Goal: Task Accomplishment & Management: Manage account settings

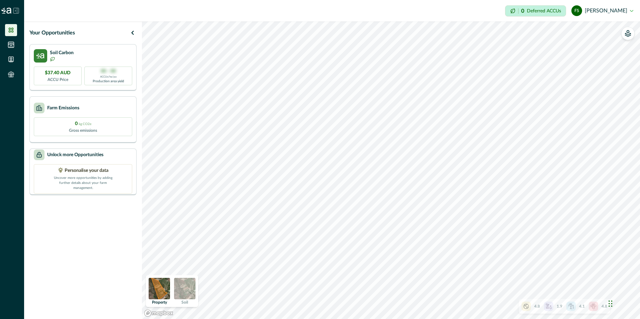
click at [183, 284] on img at bounding box center [184, 288] width 21 height 21
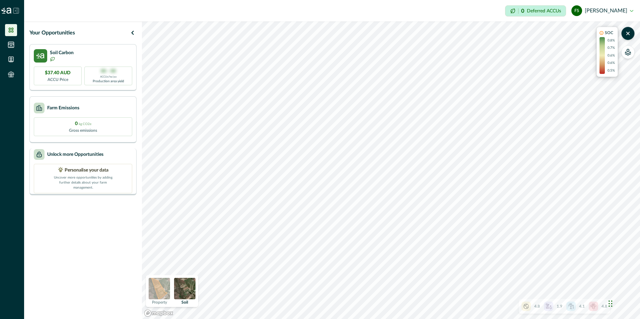
click at [86, 174] on p "Personalise your data" at bounding box center [87, 170] width 44 height 7
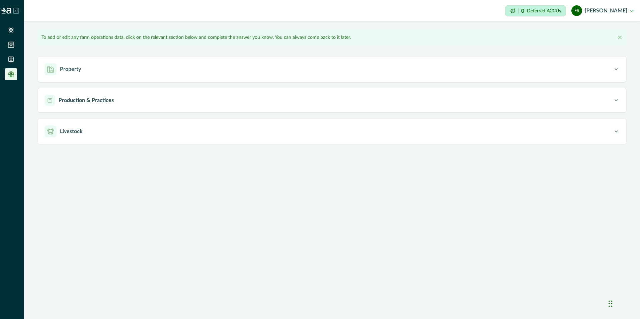
type input "**********"
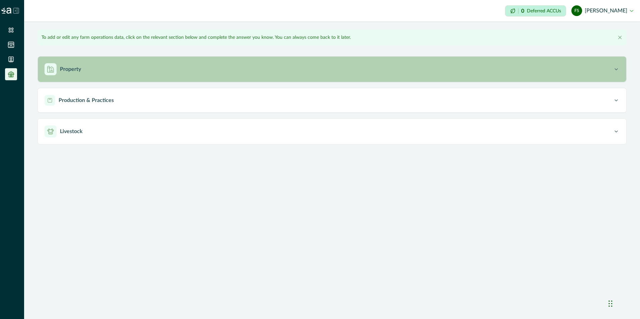
click at [77, 70] on p "Property" at bounding box center [70, 69] width 21 height 8
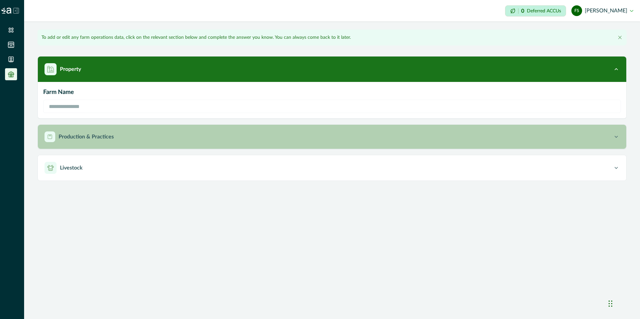
click at [89, 138] on p "Production & Practices" at bounding box center [86, 137] width 55 height 8
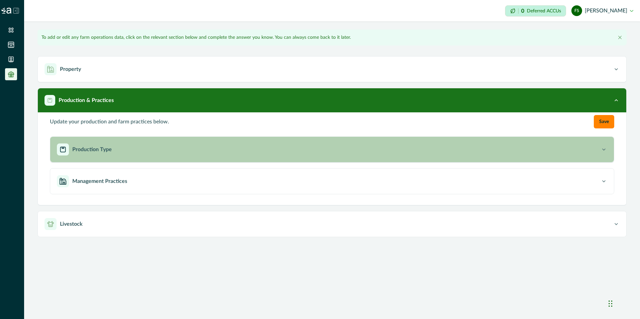
click at [603, 148] on icon "button" at bounding box center [604, 149] width 7 height 7
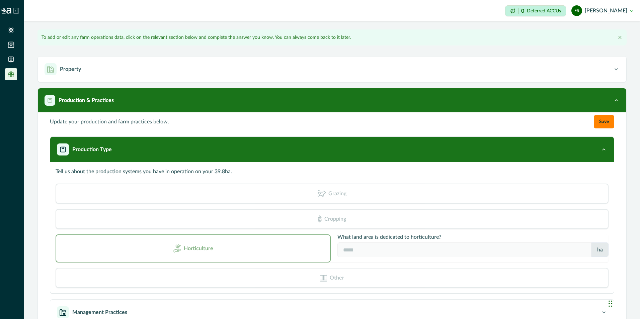
click at [96, 216] on div "Cropping" at bounding box center [332, 219] width 553 height 20
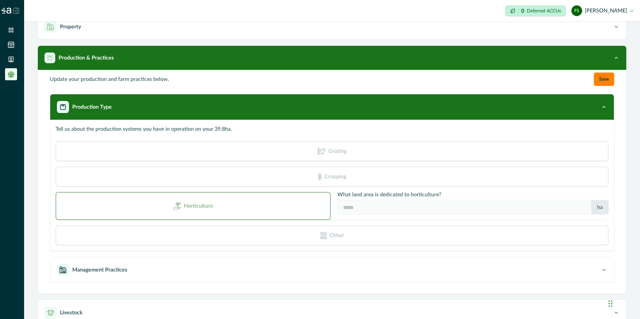
scroll to position [55, 0]
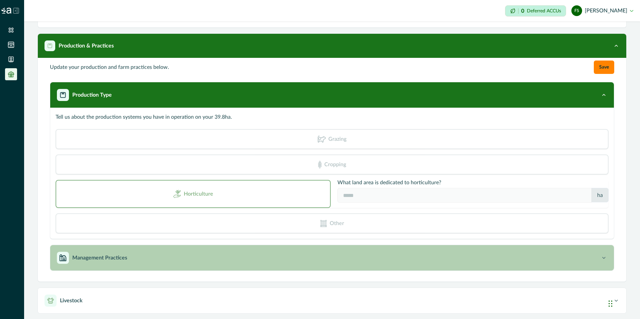
click at [601, 259] on icon "button" at bounding box center [604, 258] width 7 height 7
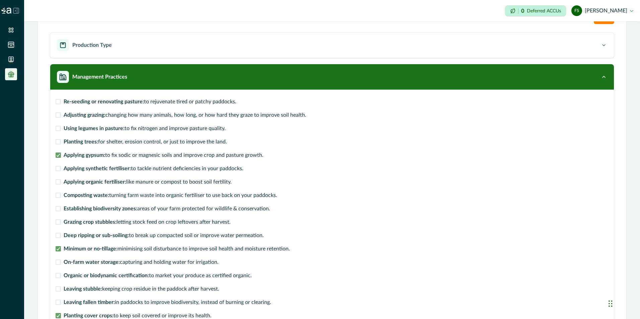
scroll to position [0, 0]
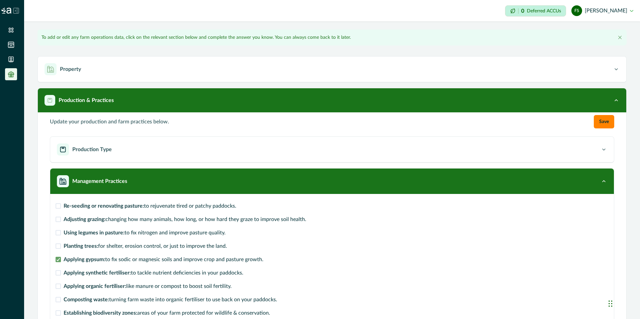
click at [12, 75] on icon at bounding box center [11, 76] width 2 height 2
click at [541, 11] on p "Deferred ACCUs" at bounding box center [544, 10] width 34 height 5
